Goal: Information Seeking & Learning: Find specific fact

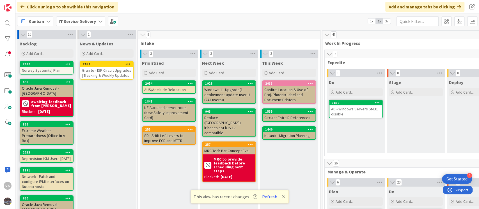
scroll to position [25, 0]
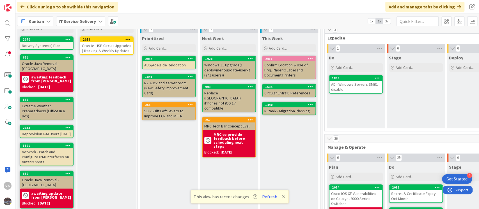
click at [282, 197] on icon at bounding box center [283, 197] width 3 height 4
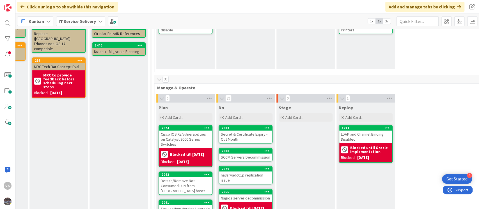
scroll to position [0, 170]
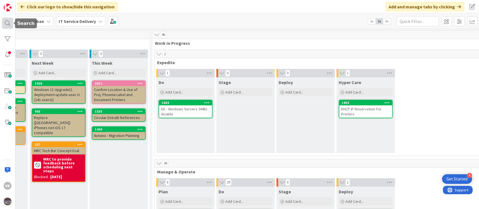
click at [2, 20] on div at bounding box center [7, 23] width 11 height 11
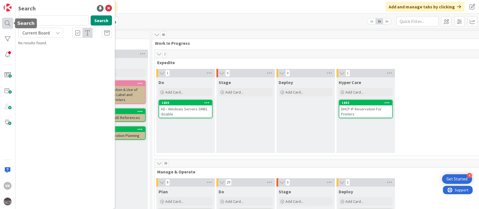
type input "1889"
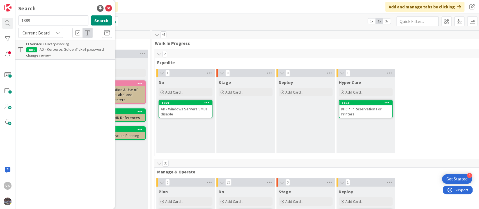
click at [74, 49] on span "AD - Kerberos GoldenTicket password change review" at bounding box center [65, 52] width 78 height 11
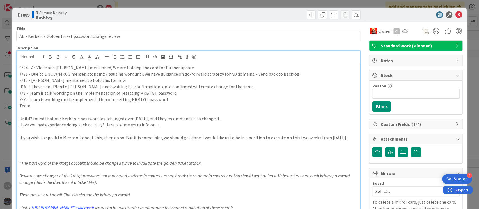
click at [177, 56] on div "9/24 - As Vlade and [PERSON_NAME] mentioned, We are holding the card for furthe…" at bounding box center [188, 210] width 343 height 319
drag, startPoint x: 177, startPoint y: 56, endPoint x: 175, endPoint y: 67, distance: 11.1
click at [175, 67] on div "9/24 - As Vlade and [PERSON_NAME] mentioned, We are holding the card for furthe…" at bounding box center [188, 210] width 343 height 319
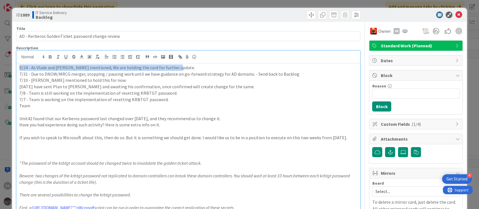
drag, startPoint x: 175, startPoint y: 67, endPoint x: 17, endPoint y: 68, distance: 157.9
copy p "9/24 - As Vlade and [PERSON_NAME] mentioned, We are holding the card for furthe…"
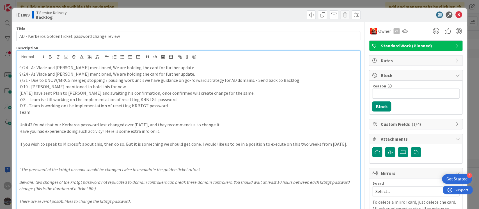
click at [27, 66] on p "9/24 - As Vlade and [PERSON_NAME] mentioned, We are holding the card for furthe…" at bounding box center [188, 67] width 338 height 6
click at [455, 16] on icon at bounding box center [458, 14] width 7 height 7
